Goal: Task Accomplishment & Management: Manage account settings

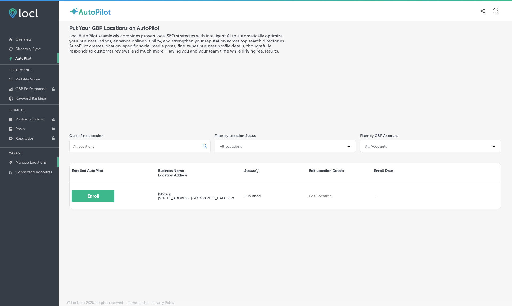
click at [32, 165] on p "Manage Locations" at bounding box center [30, 162] width 31 height 5
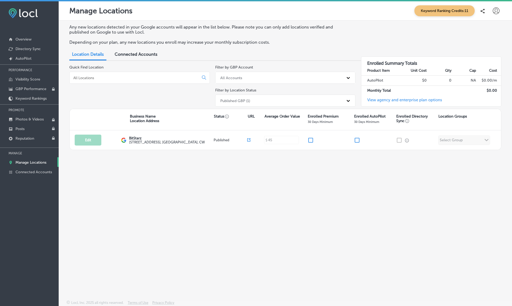
click at [32, 165] on p "Manage Locations" at bounding box center [30, 162] width 31 height 5
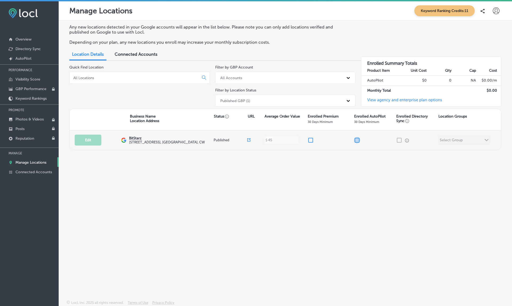
click at [357, 137] on input "checkbox" at bounding box center [357, 140] width 6 height 6
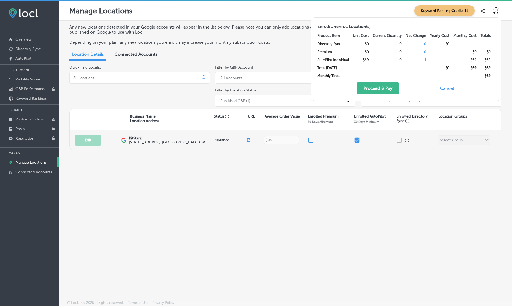
click at [357, 137] on input "checkbox" at bounding box center [357, 140] width 6 height 6
checkbox input "true"
click at [310, 139] on input "checkbox" at bounding box center [310, 140] width 6 height 6
checkbox input "true"
checkbox input "false"
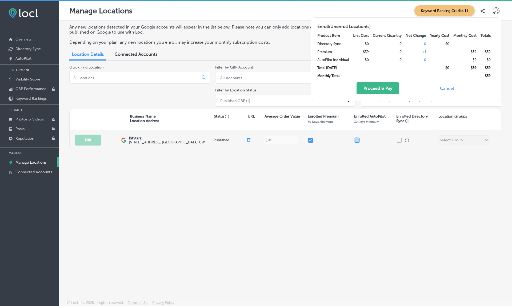
click at [358, 138] on input "checkbox" at bounding box center [357, 140] width 6 height 6
checkbox input "false"
click at [311, 139] on input "checkbox" at bounding box center [310, 140] width 6 height 6
click at [382, 166] on div "Any new locations detected in your Google accounts will appear in the list belo…" at bounding box center [285, 148] width 453 height 255
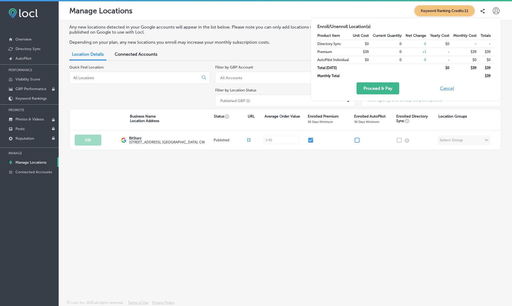
click at [445, 89] on button "Cancel" at bounding box center [446, 88] width 17 height 12
checkbox input "false"
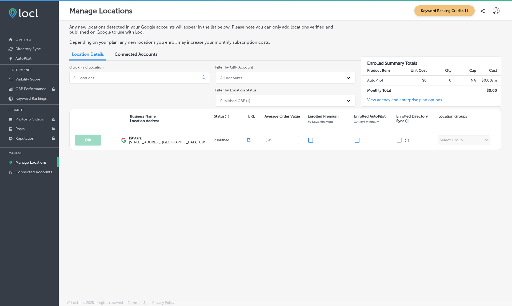
click at [495, 11] on icon at bounding box center [496, 10] width 7 height 7
click at [485, 33] on p "My Account" at bounding box center [489, 30] width 24 height 6
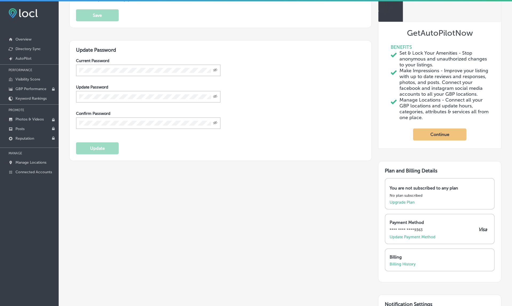
scroll to position [86, 0]
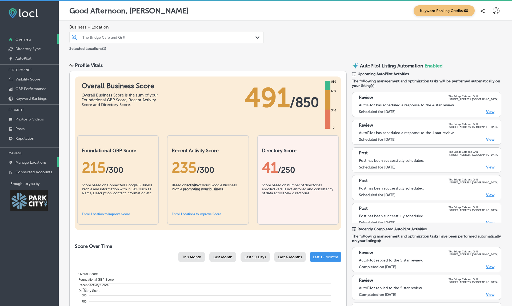
click at [32, 165] on p "Manage Locations" at bounding box center [30, 162] width 31 height 5
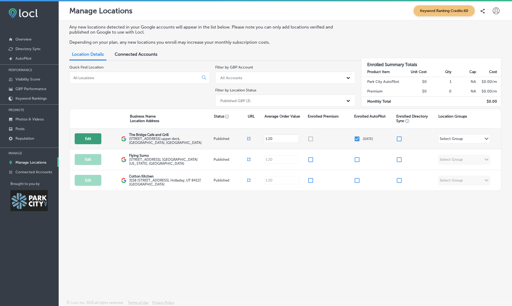
click at [82, 134] on button "Edit" at bounding box center [88, 138] width 27 height 11
select select "US"
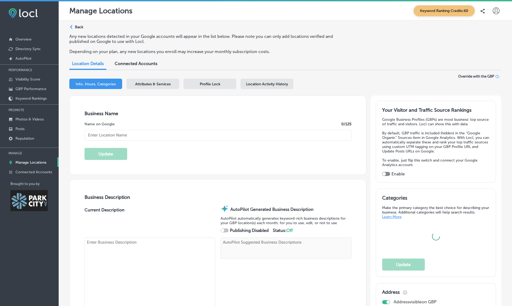
type input "The Bridge Cafe and Grill"
type textarea "The Bridge Cafe and Grill stands out among restaurants with its vibrant, welcom…"
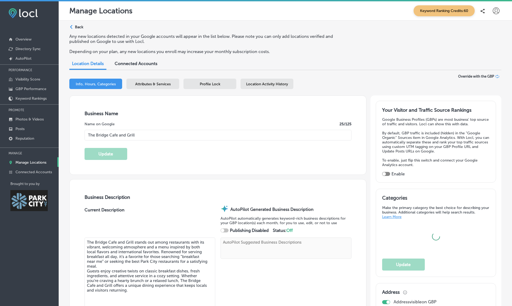
type textarea "The Bridge Cafe and Grill stands out among restaurants with its vibrant, welcom…"
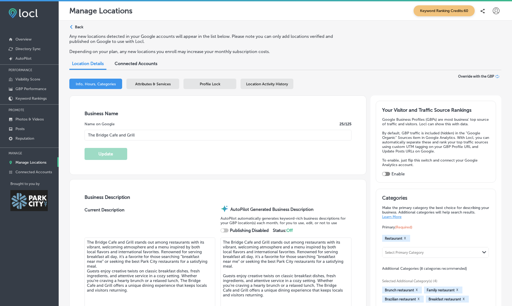
type input "[STREET_ADDRESS]"
type input "upper deck"
type input "[GEOGRAPHIC_DATA]"
type input "84060"
type input "US"
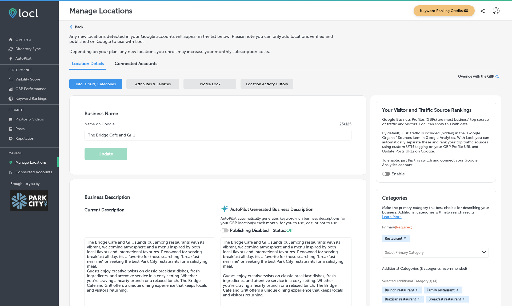
type input "[URL][DOMAIN_NAME]"
type input "[PHONE_NUMBER]"
checkbox input "true"
click at [77, 28] on p "Back" at bounding box center [79, 27] width 8 height 5
